Goal: Check status: Check status

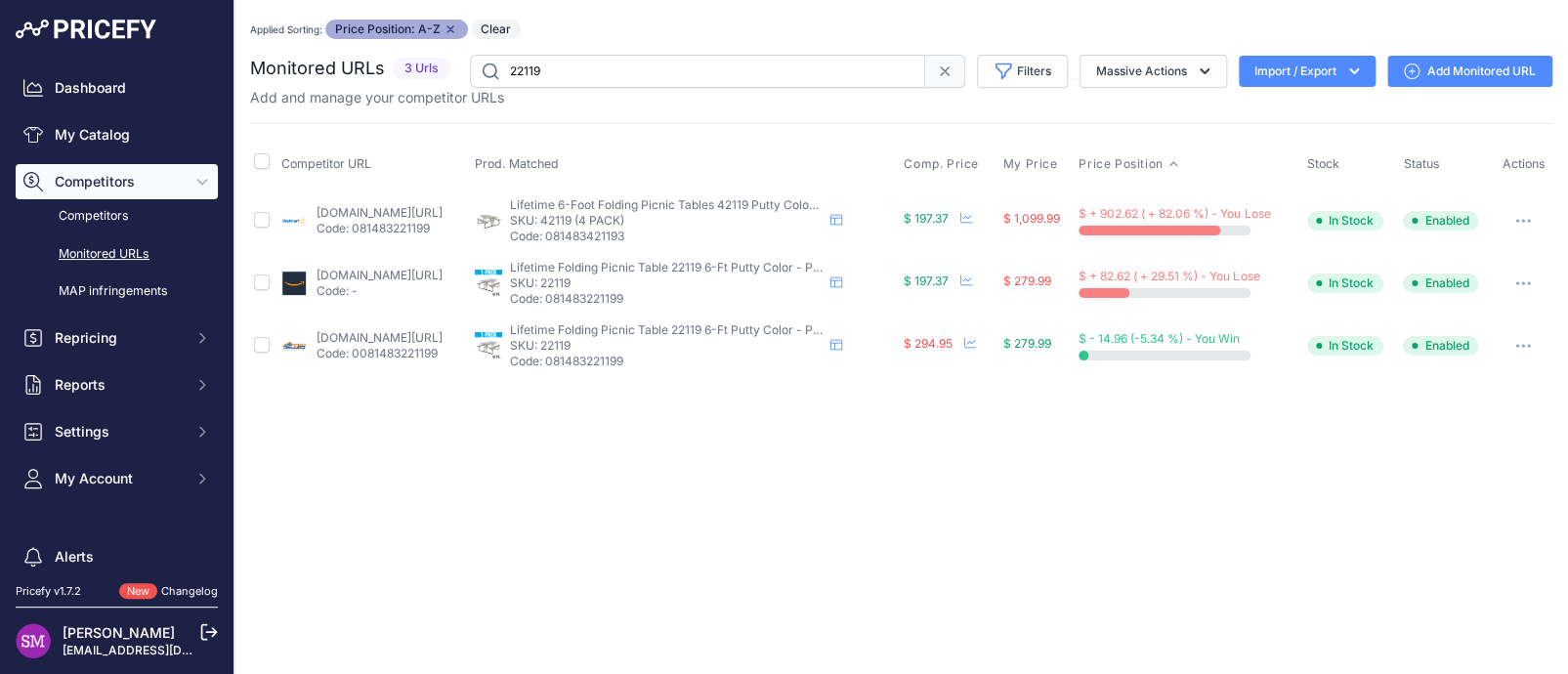
drag, startPoint x: 565, startPoint y: 109, endPoint x: 678, endPoint y: 68, distance: 120.2
drag, startPoint x: 678, startPoint y: 68, endPoint x: 858, endPoint y: 48, distance: 181.1
click at [858, 48] on div "Applied Sorting: Price Position: A-Z Remove sort option Clear Monitored URLs No…" at bounding box center [900, 198] width 1302 height 357
